Goal: Task Accomplishment & Management: Manage account settings

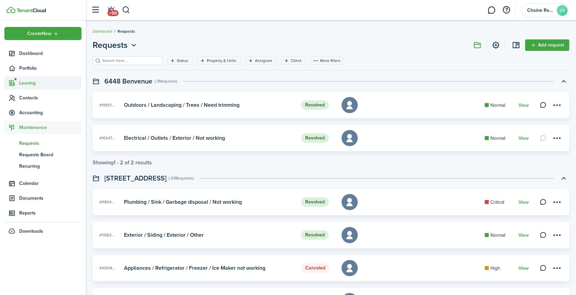
click at [33, 80] on span "Leasing" at bounding box center [50, 83] width 62 height 7
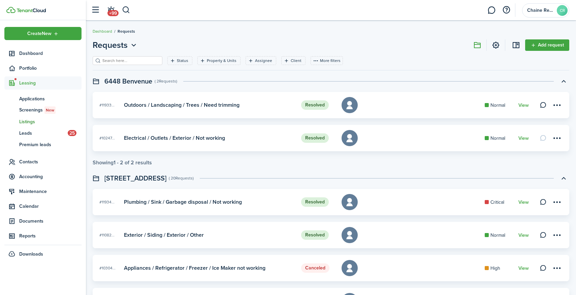
click at [30, 122] on span "Listings" at bounding box center [50, 121] width 62 height 7
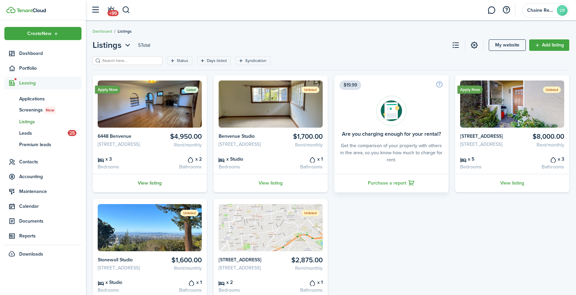
click at [150, 188] on link "View listing" at bounding box center [150, 183] width 114 height 19
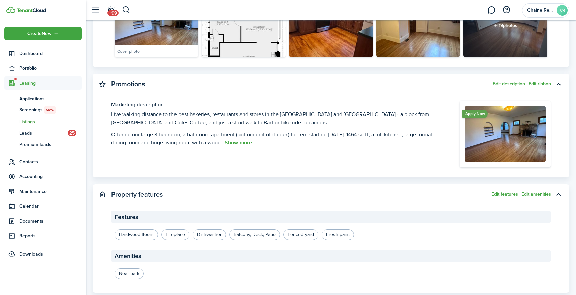
scroll to position [412, 0]
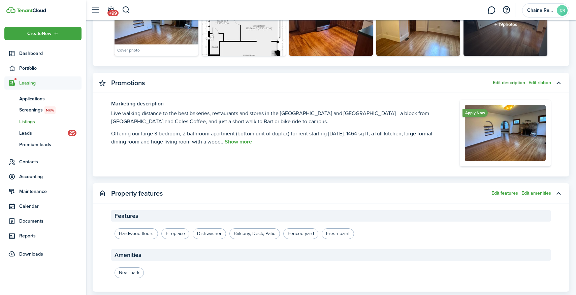
click at [511, 84] on button "Edit description" at bounding box center [509, 82] width 32 height 5
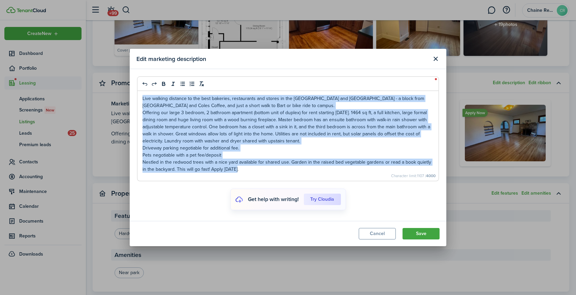
drag, startPoint x: 234, startPoint y: 173, endPoint x: 131, endPoint y: 96, distance: 128.1
click at [131, 96] on modal-body "Live walking distance to the best bakeries, restaurants and stores in the [GEOG…" at bounding box center [288, 145] width 317 height 152
copy div "Live walking distance to the best bakeries, restaurants and stores in the [GEOG…"
click at [427, 236] on button "Save" at bounding box center [421, 233] width 37 height 11
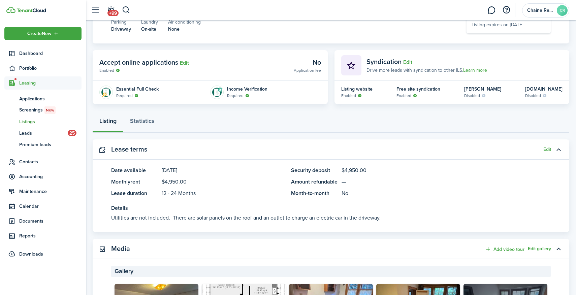
scroll to position [121, 0]
click at [410, 61] on button "Edit" at bounding box center [407, 63] width 9 height 6
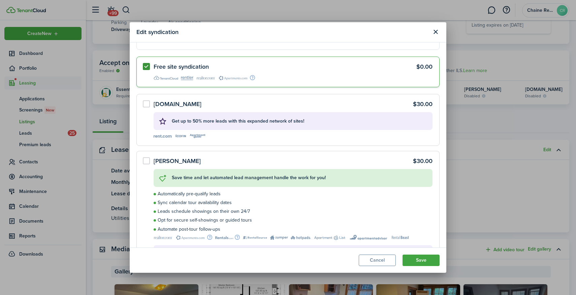
scroll to position [0, 0]
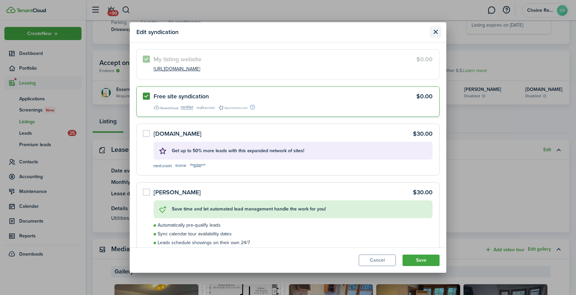
click at [437, 28] on button "Close modal" at bounding box center [435, 31] width 11 height 11
